Goal: Information Seeking & Learning: Compare options

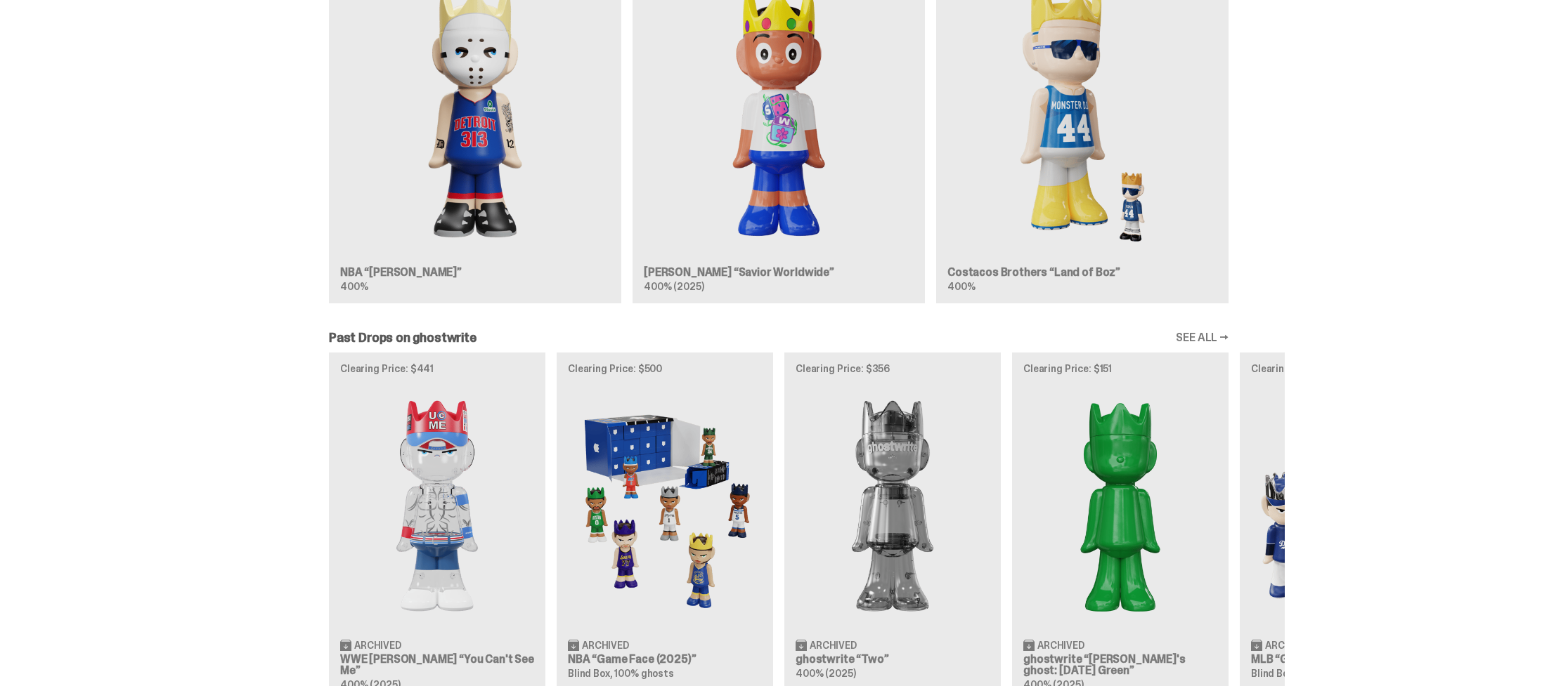
scroll to position [1010, 0]
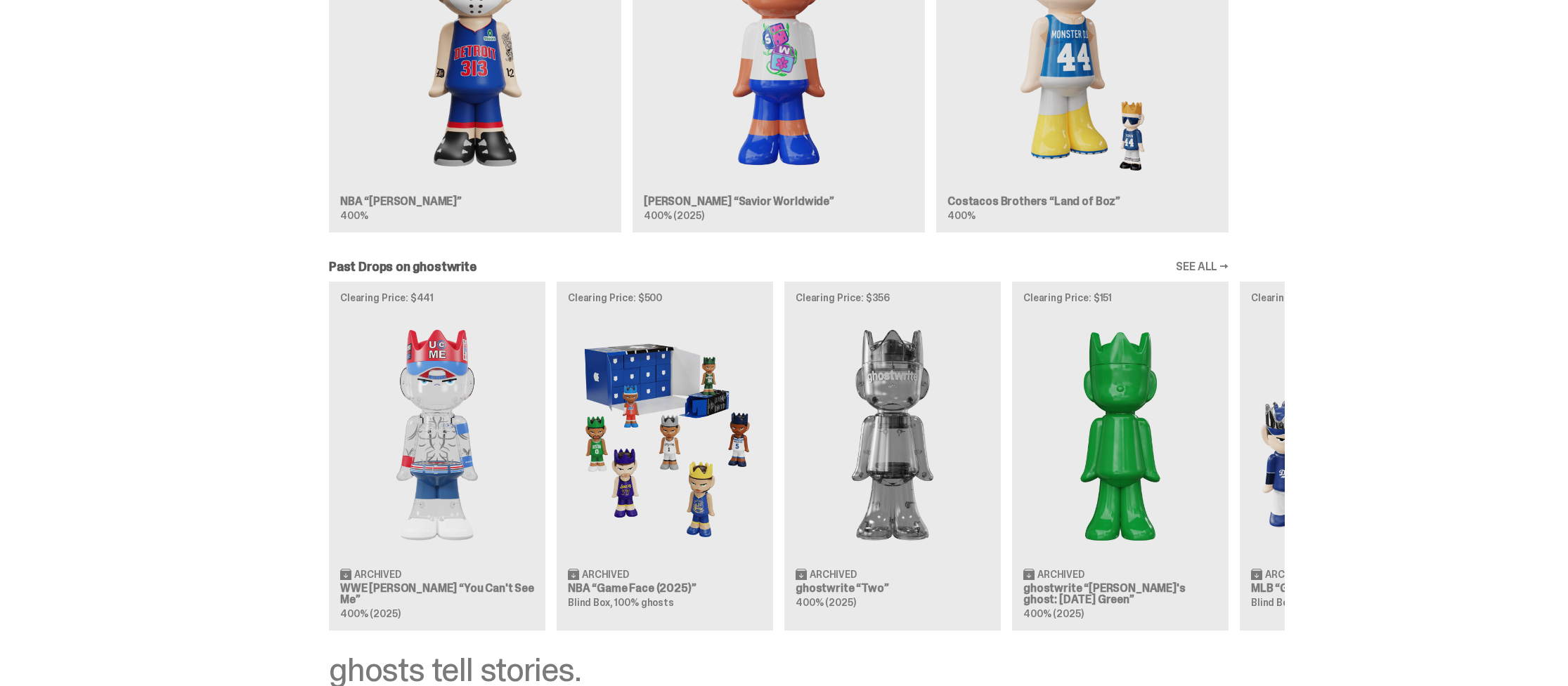
click at [645, 364] on img at bounding box center [664, 435] width 194 height 242
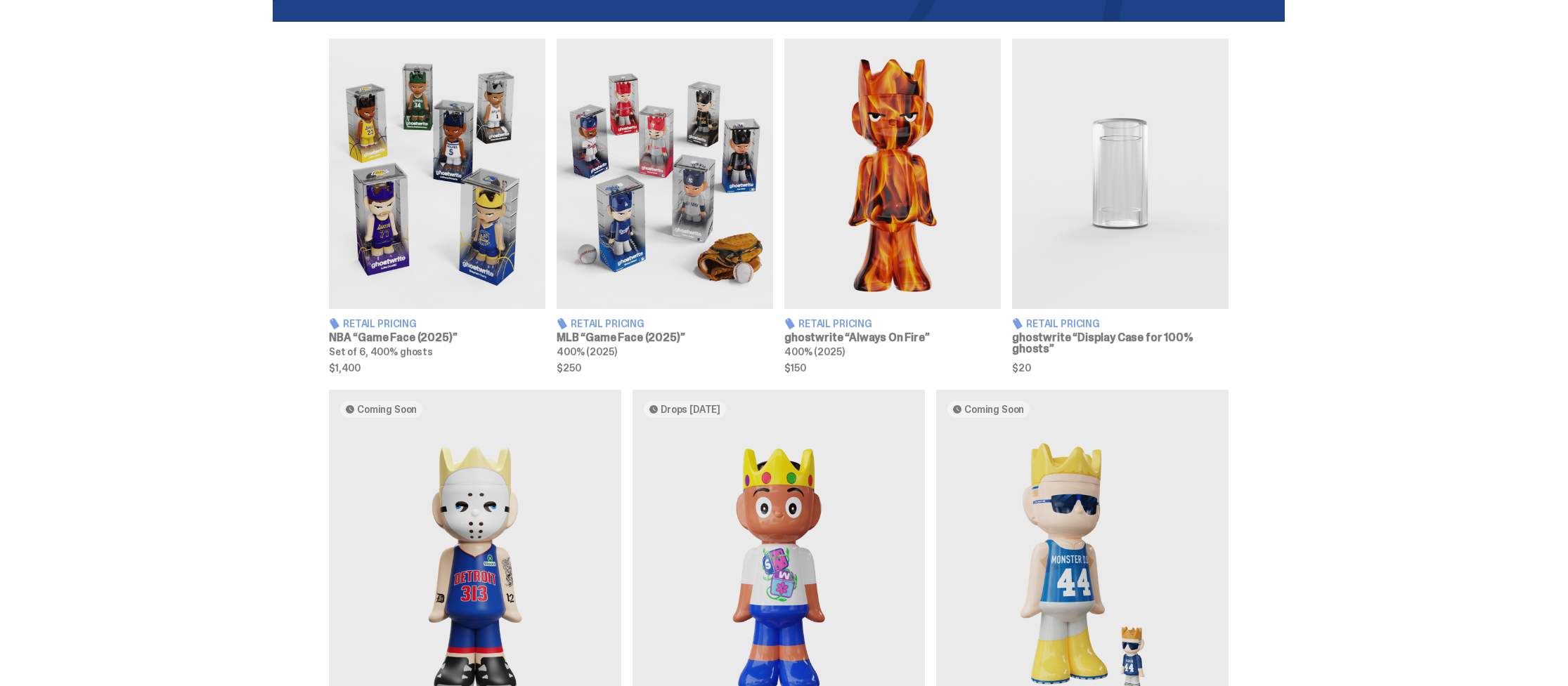
scroll to position [399, 0]
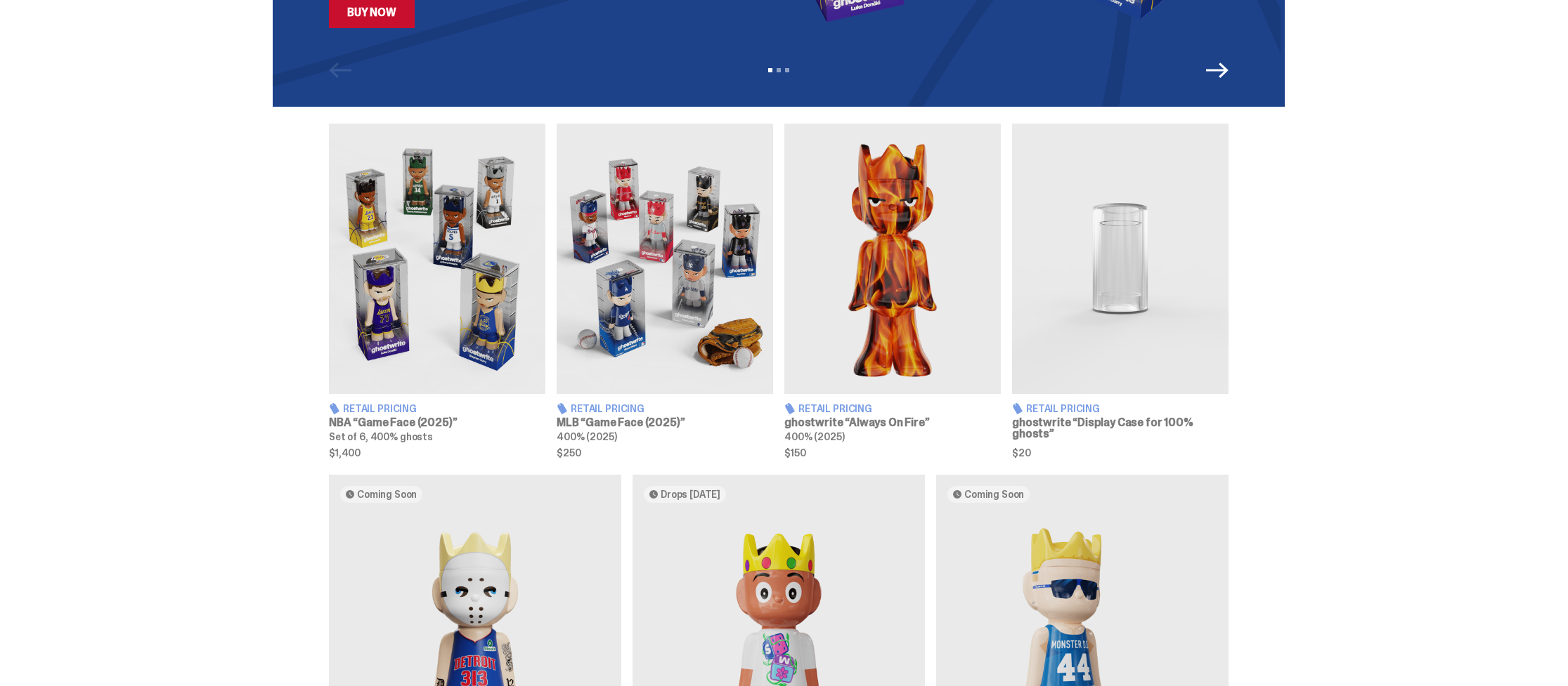
click at [627, 248] on img at bounding box center [665, 258] width 217 height 271
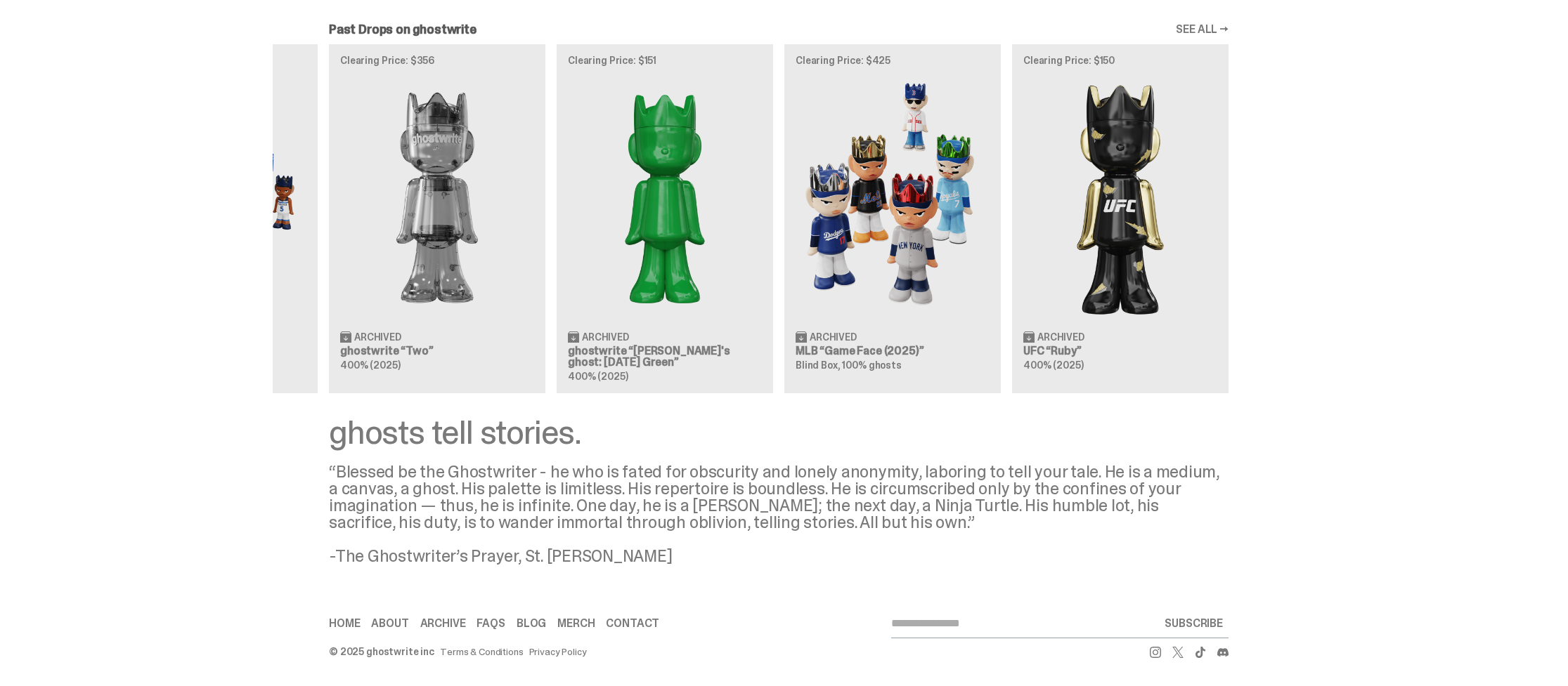
scroll to position [0, 456]
click at [916, 201] on img at bounding box center [892, 198] width 194 height 242
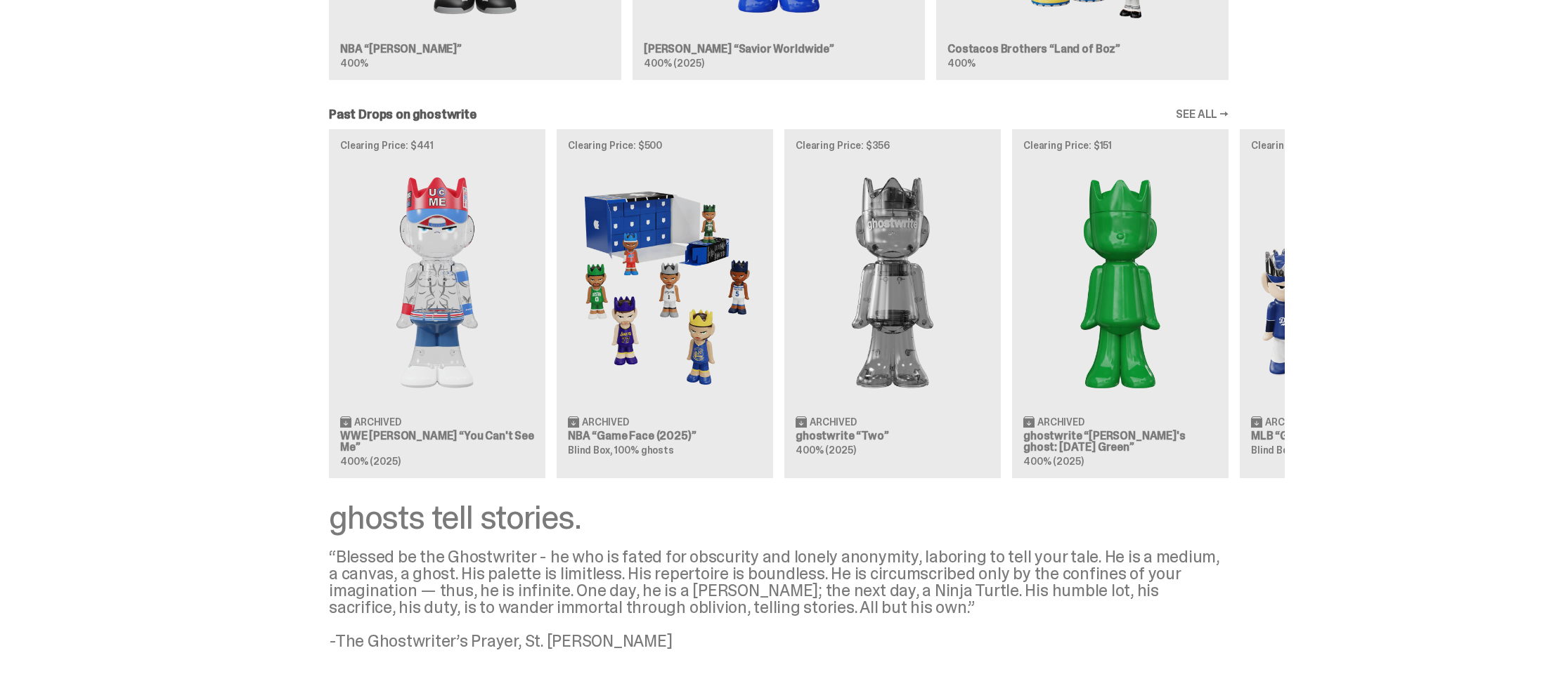
scroll to position [1134, 0]
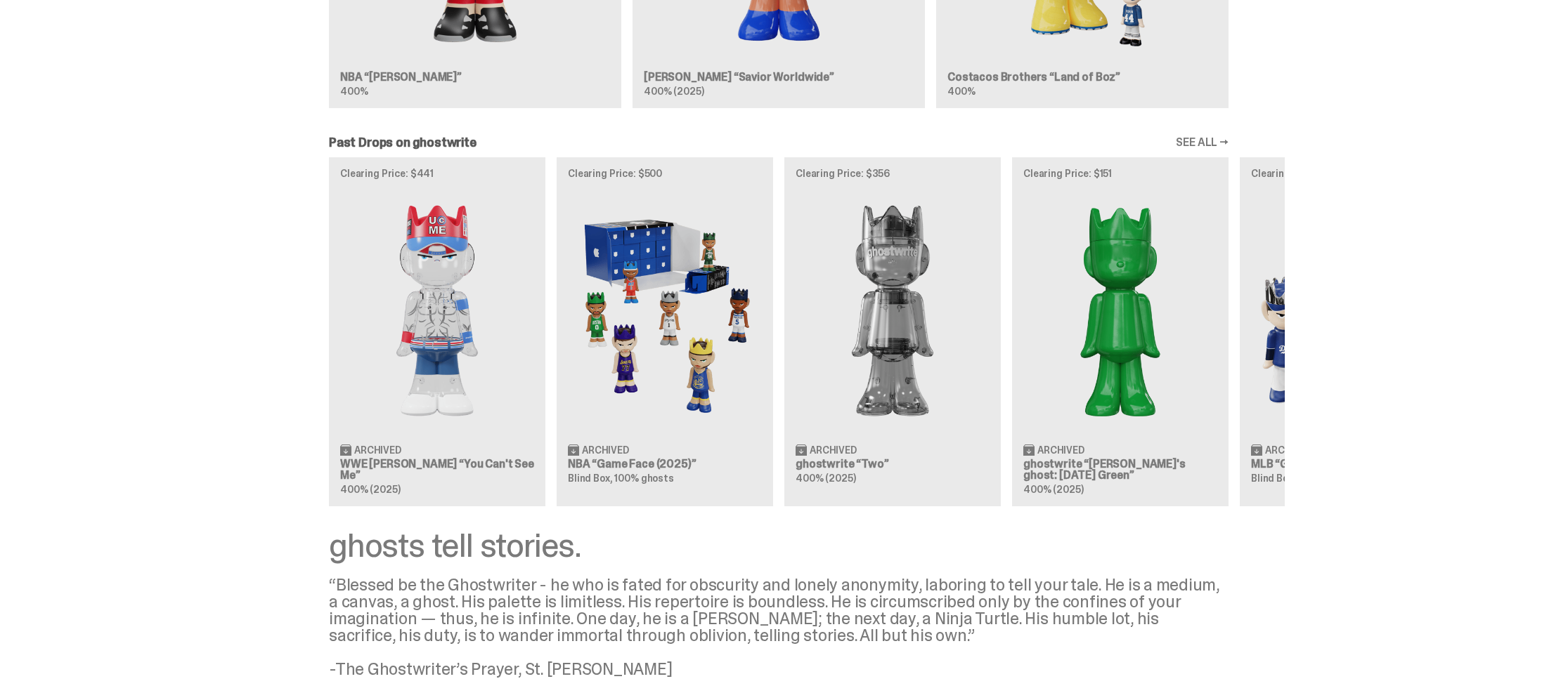
click at [471, 277] on img at bounding box center [437, 311] width 194 height 242
